Goal: Transaction & Acquisition: Purchase product/service

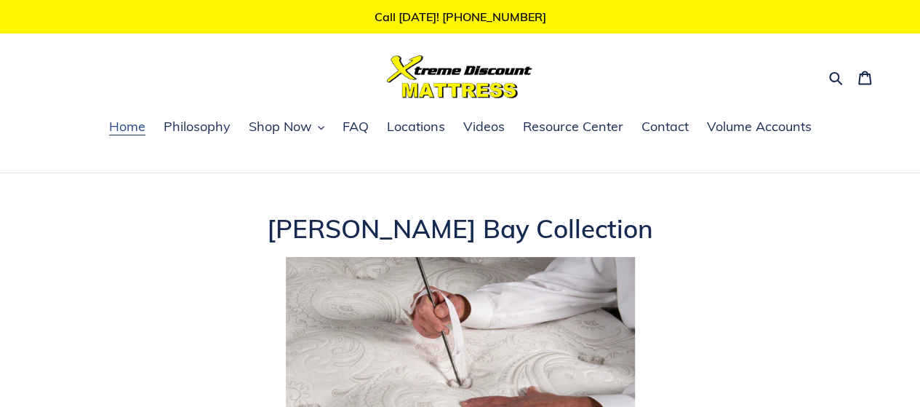
click at [127, 131] on span "Home" at bounding box center [127, 126] width 36 height 17
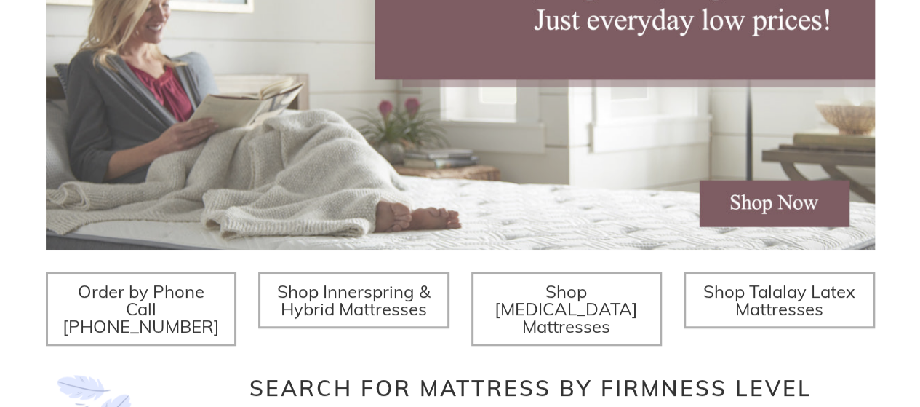
scroll to position [582, 0]
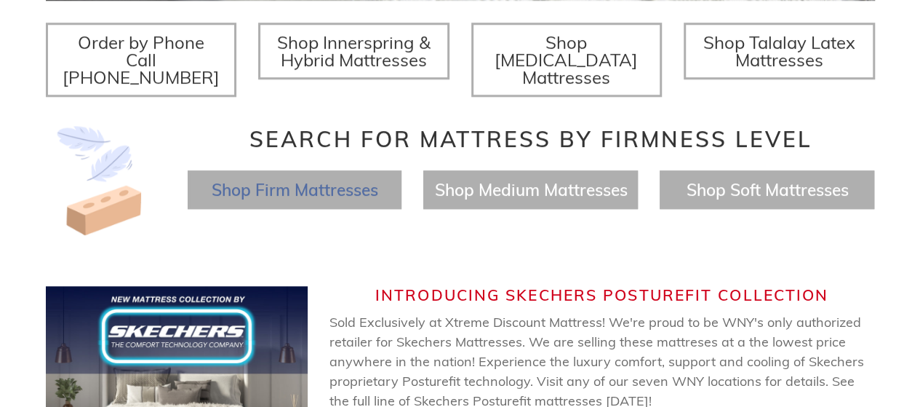
click at [292, 179] on span "Shop Firm Mattresses" at bounding box center [294, 189] width 167 height 21
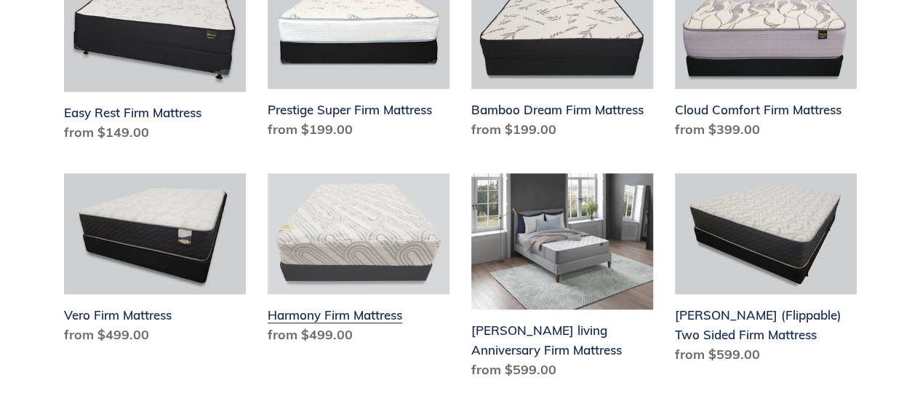
scroll to position [364, 0]
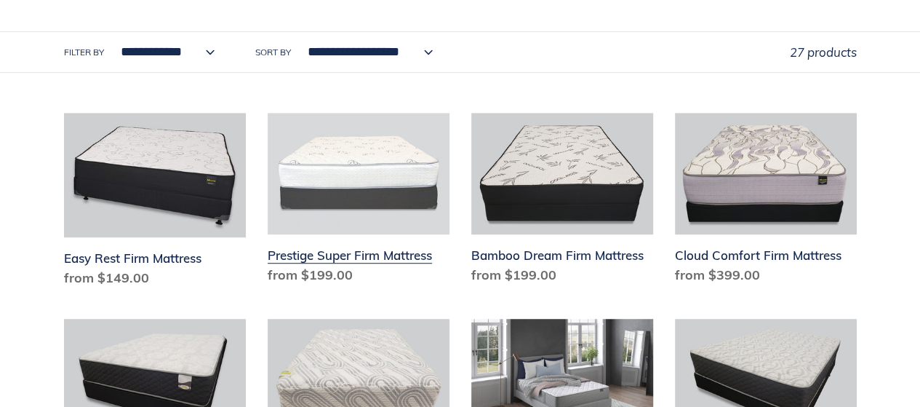
click at [360, 162] on link "Prestige Super Firm Mattress" at bounding box center [359, 202] width 182 height 178
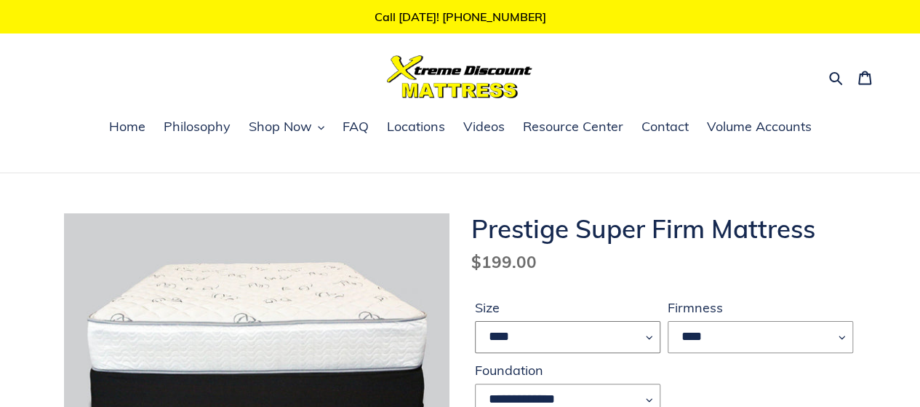
click at [646, 339] on select "**** **** ***** ****" at bounding box center [568, 337] width 186 height 32
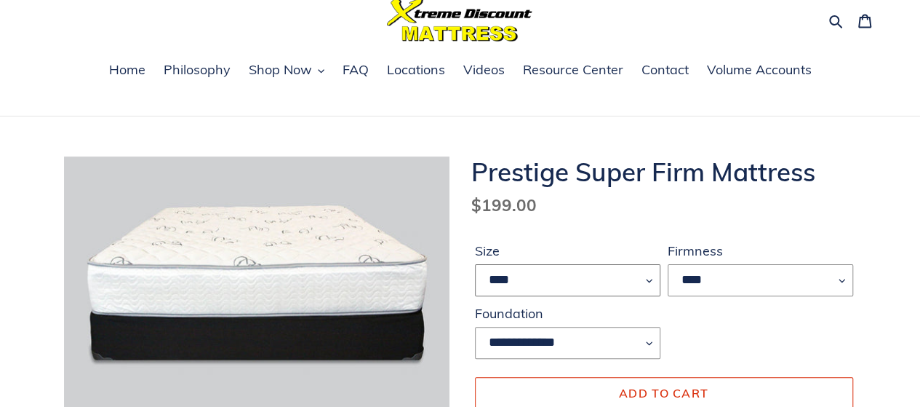
scroll to position [146, 0]
